Goal: Task Accomplishment & Management: Use online tool/utility

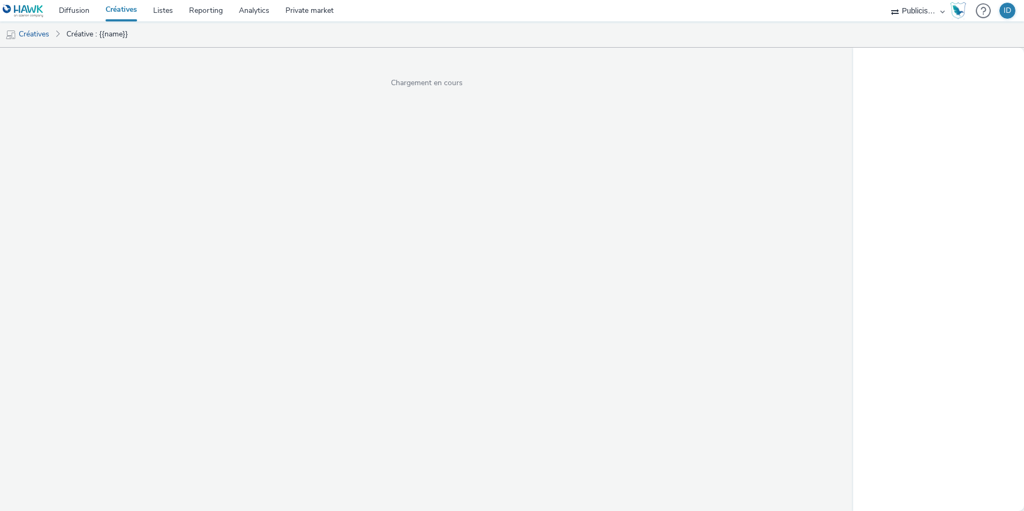
select select "08a58170-7f08-4922-abc8-b2d1eb407230"
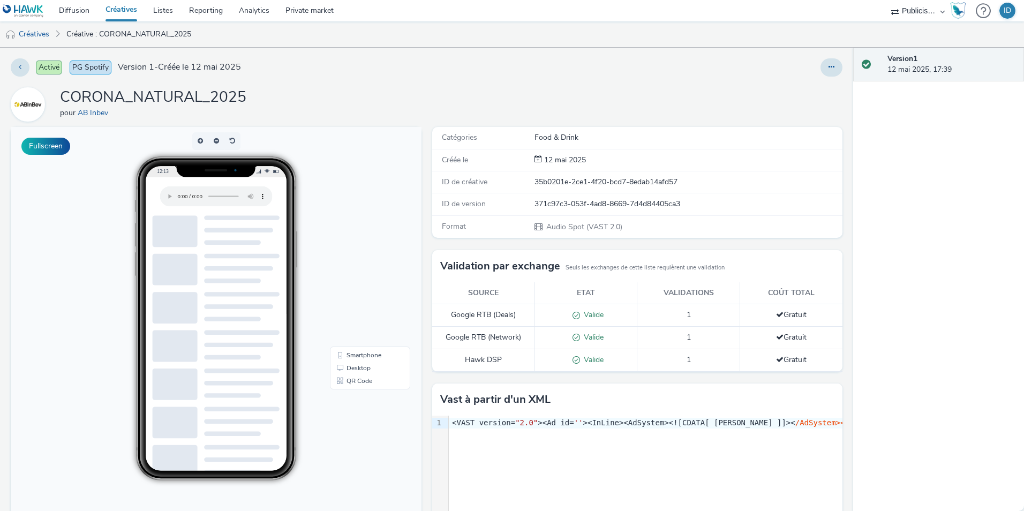
click at [562, 228] on span "Audio Spot (VAST 2.0)" at bounding box center [583, 227] width 77 height 10
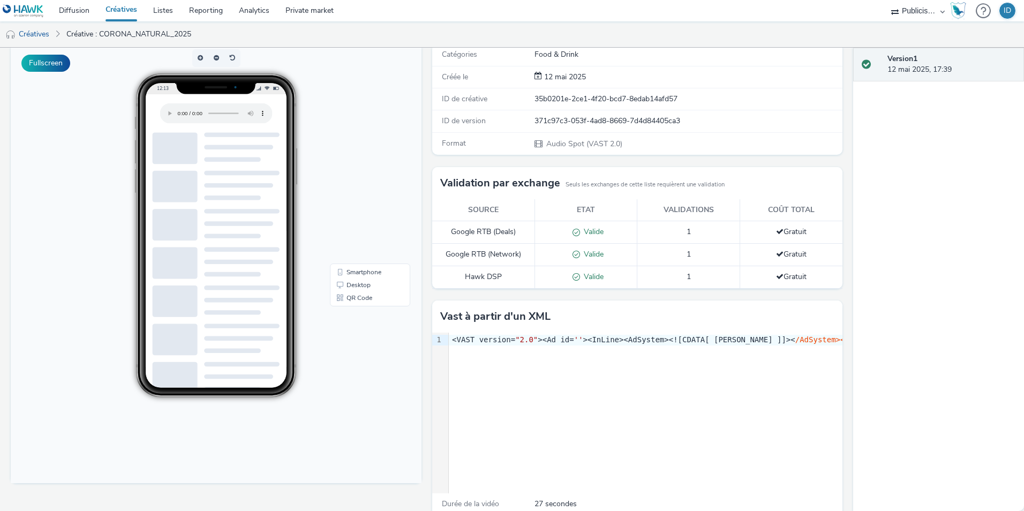
scroll to position [100, 0]
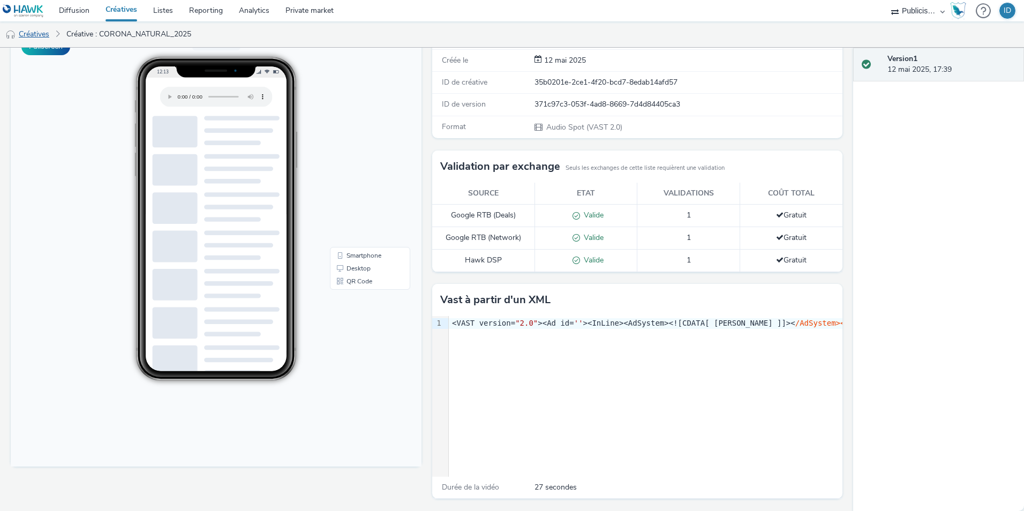
click at [42, 32] on link "Créatives" at bounding box center [27, 34] width 55 height 26
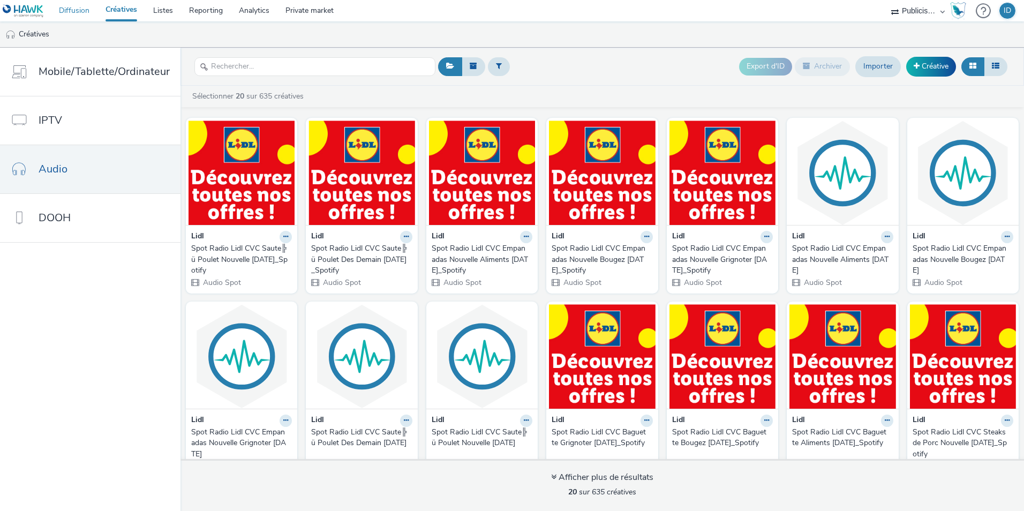
click at [69, 8] on link "Diffusion" at bounding box center [74, 10] width 47 height 21
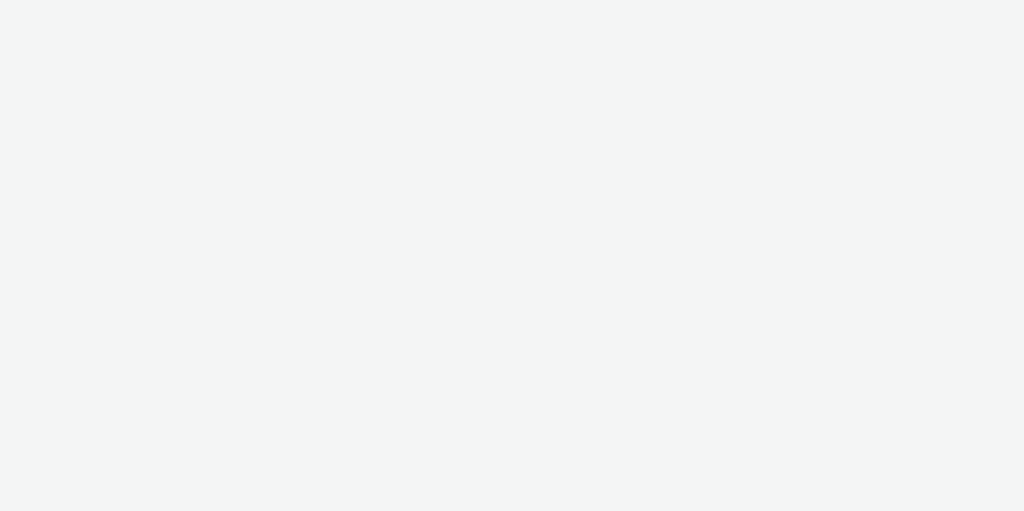
select select "08a58170-7f08-4922-abc8-b2d1eb407230"
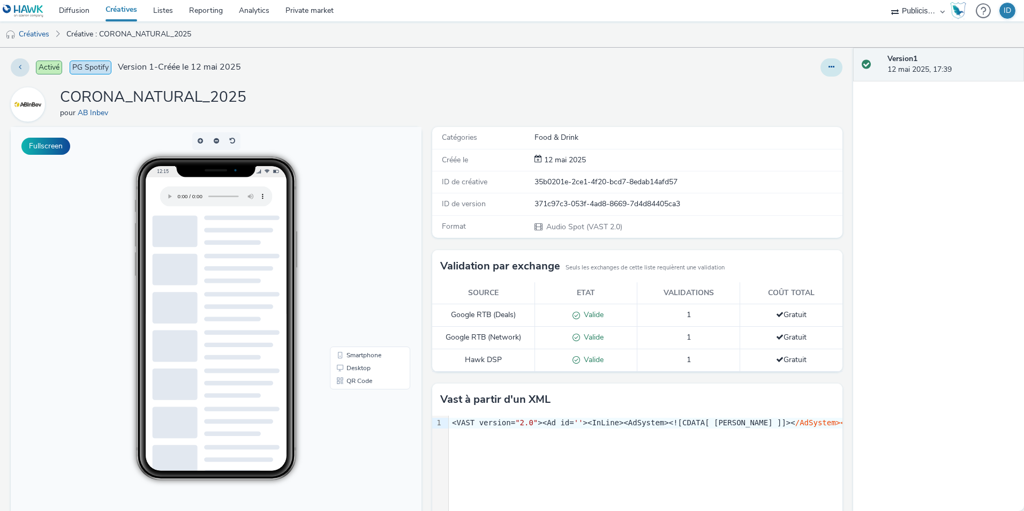
click at [823, 71] on button at bounding box center [831, 67] width 22 height 18
click at [789, 87] on link "Modifier" at bounding box center [802, 88] width 80 height 21
drag, startPoint x: 255, startPoint y: 96, endPoint x: 61, endPoint y: 91, distance: 194.5
click at [61, 91] on div "CORONA_NATURAL_2025 pour AB Inbev" at bounding box center [427, 104] width 832 height 34
drag, startPoint x: 61, startPoint y: 91, endPoint x: 116, endPoint y: 97, distance: 56.0
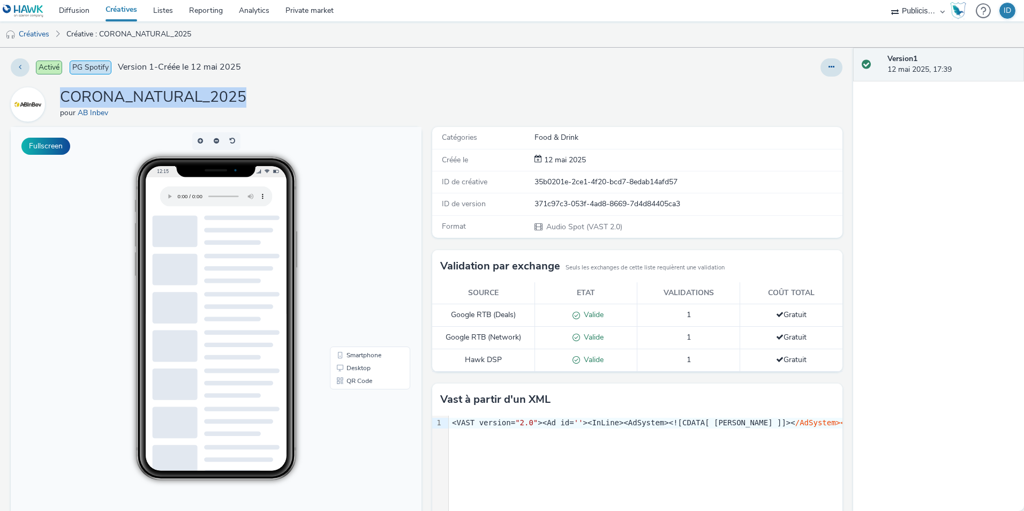
copy h1 "CORONA_NATURAL_2025"
click at [127, 9] on link "Créatives" at bounding box center [121, 10] width 48 height 21
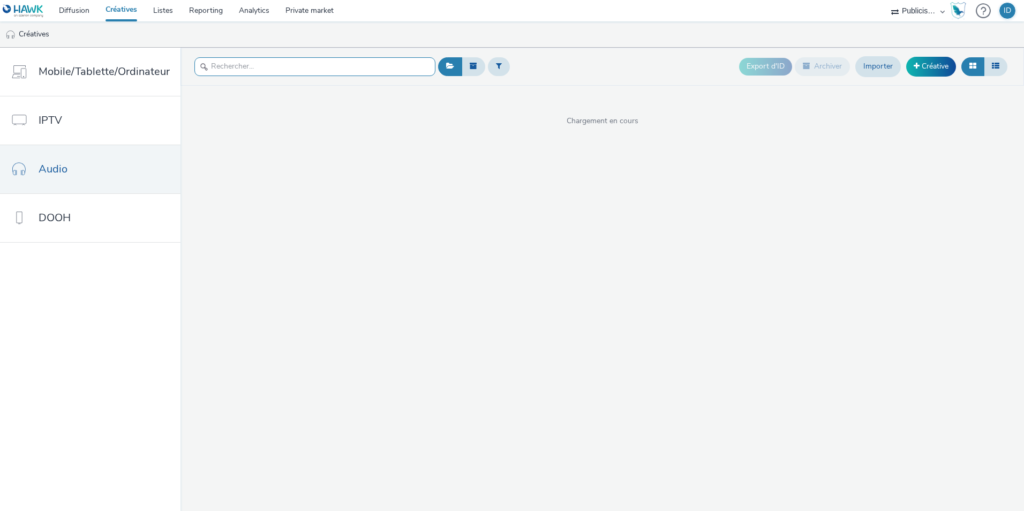
click at [251, 67] on input "text" at bounding box center [314, 66] width 241 height 19
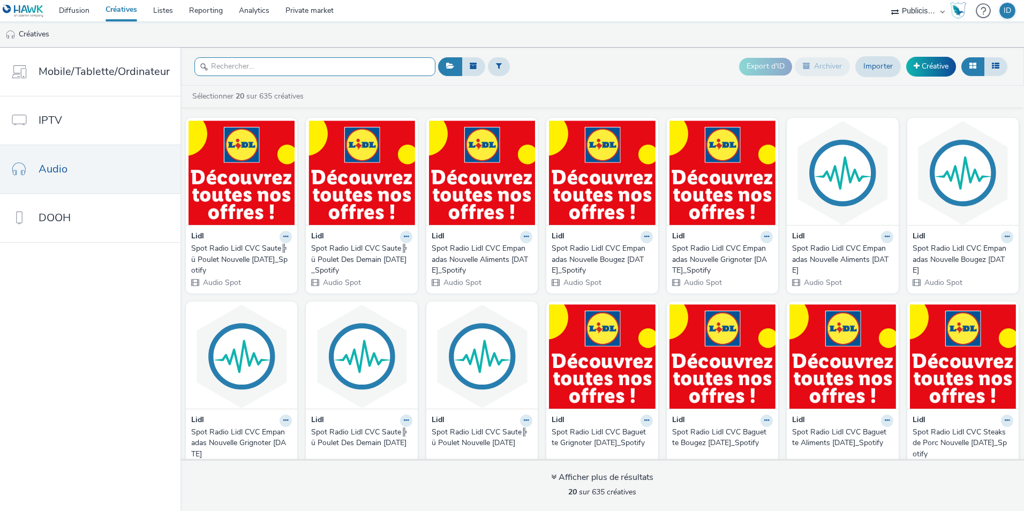
drag, startPoint x: 250, startPoint y: 63, endPoint x: 224, endPoint y: 64, distance: 25.7
click at [224, 64] on input "text" at bounding box center [314, 66] width 241 height 19
paste input "CORONA_NATURAL_2025"
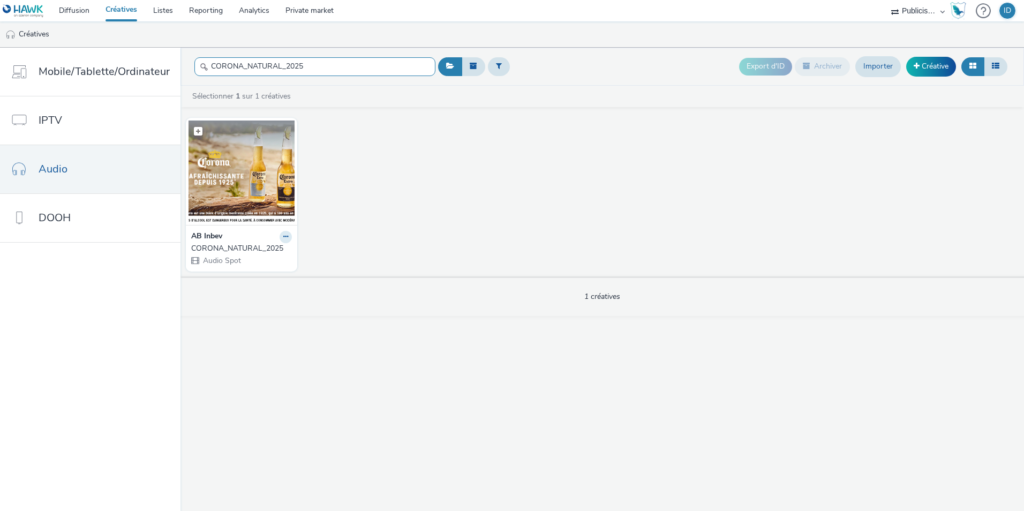
type input "CORONA_NATURAL_2025"
click at [240, 217] on img at bounding box center [242, 172] width 106 height 104
